Goal: Task Accomplishment & Management: Manage account settings

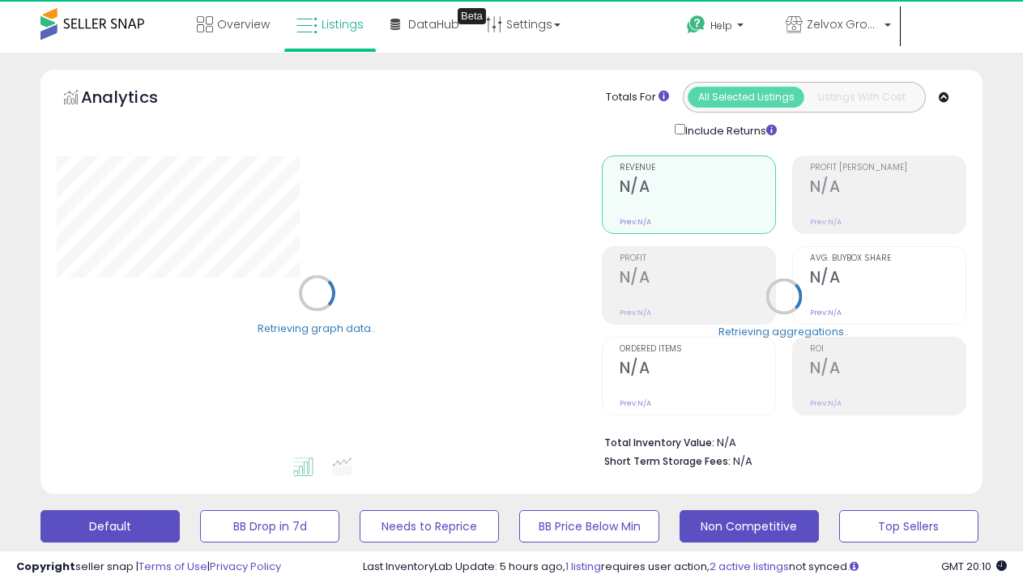
click at [748, 526] on button "Non Competitive" at bounding box center [748, 526] width 139 height 32
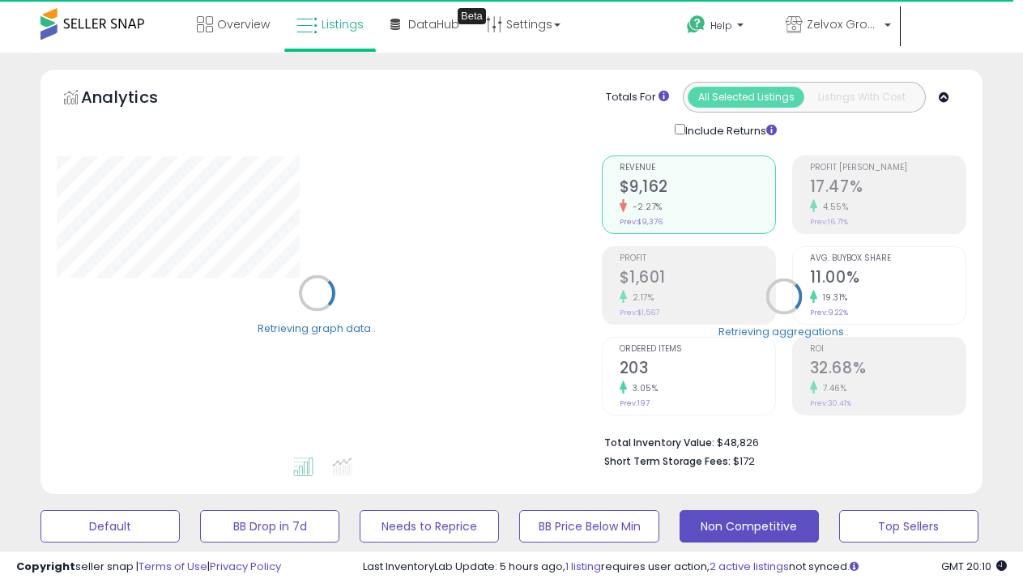
select select "**"
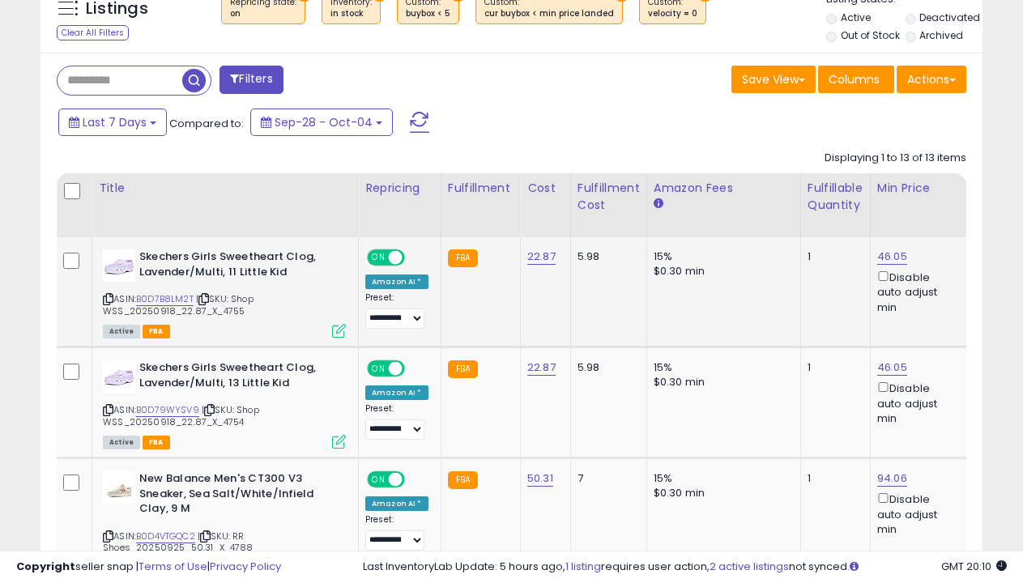
scroll to position [332, 544]
select select "**********"
